Goal: Task Accomplishment & Management: Manage account settings

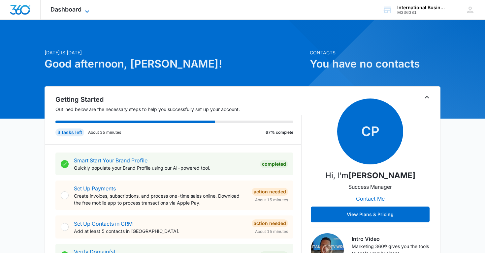
click at [88, 10] on icon at bounding box center [87, 12] width 8 height 8
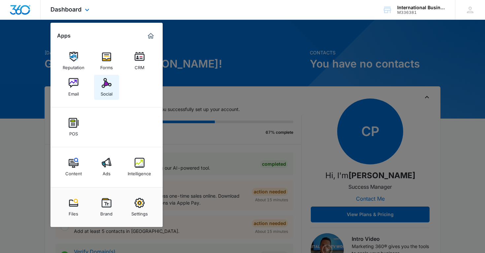
click at [110, 87] on img at bounding box center [107, 83] width 10 height 10
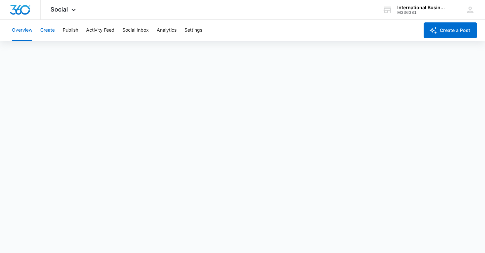
click at [50, 30] on button "Create" at bounding box center [47, 30] width 15 height 21
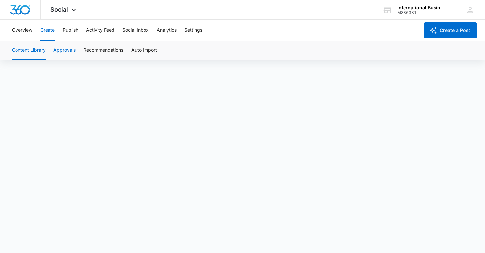
scroll to position [3, 0]
click at [22, 32] on button "Overview" at bounding box center [22, 30] width 20 height 21
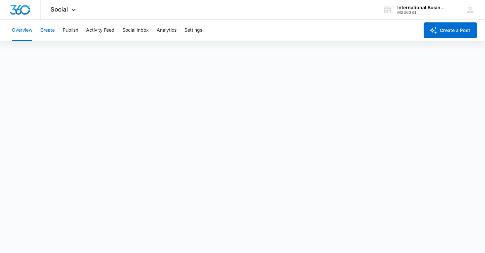
click at [48, 32] on button "Create" at bounding box center [47, 30] width 15 height 21
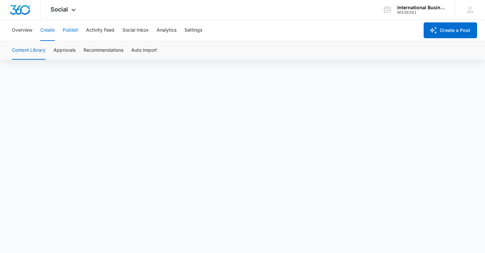
click at [75, 30] on button "Publish" at bounding box center [71, 30] width 16 height 21
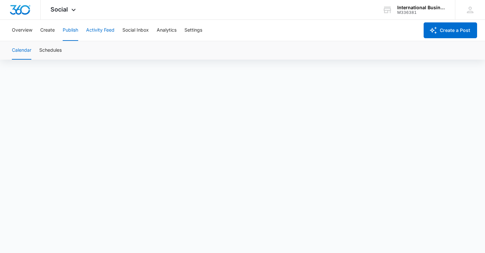
click at [103, 32] on button "Activity Feed" at bounding box center [100, 30] width 28 height 21
click at [318, 36] on div "Overview Create Publish Activity Feed Social Inbox Analytics Settings" at bounding box center [213, 30] width 411 height 21
